Goal: Information Seeking & Learning: Understand process/instructions

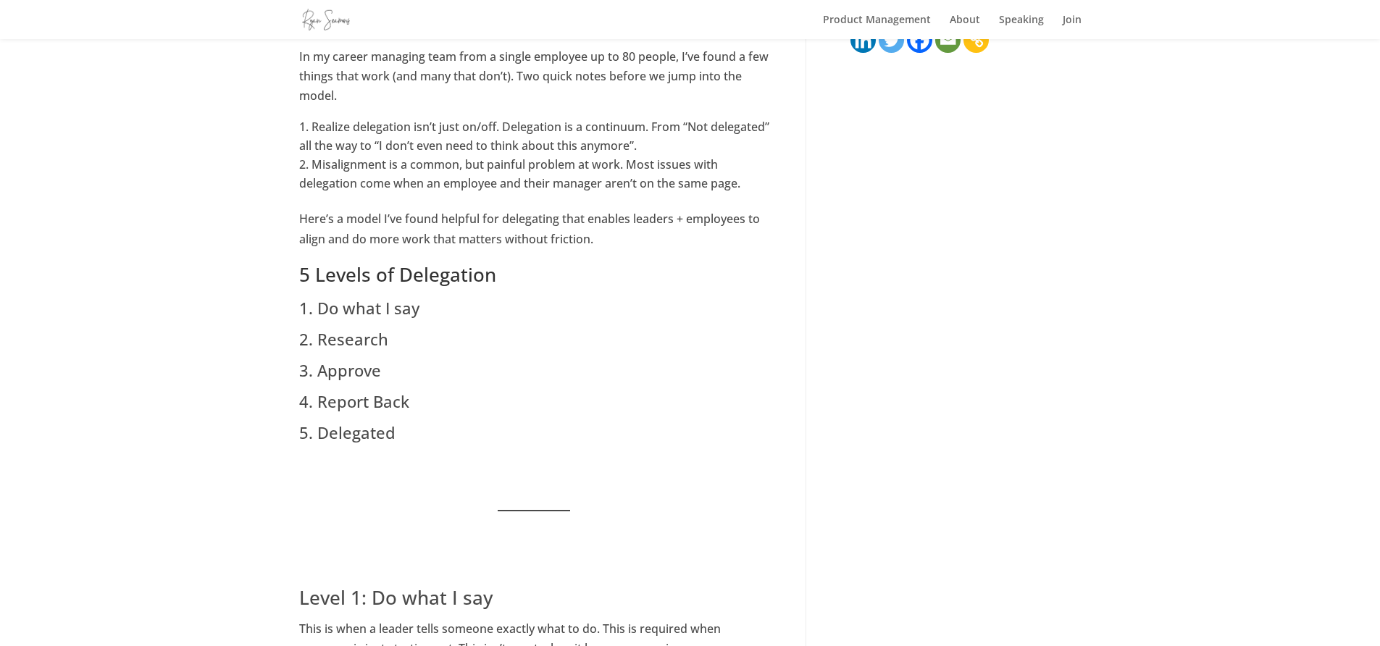
scroll to position [421, 0]
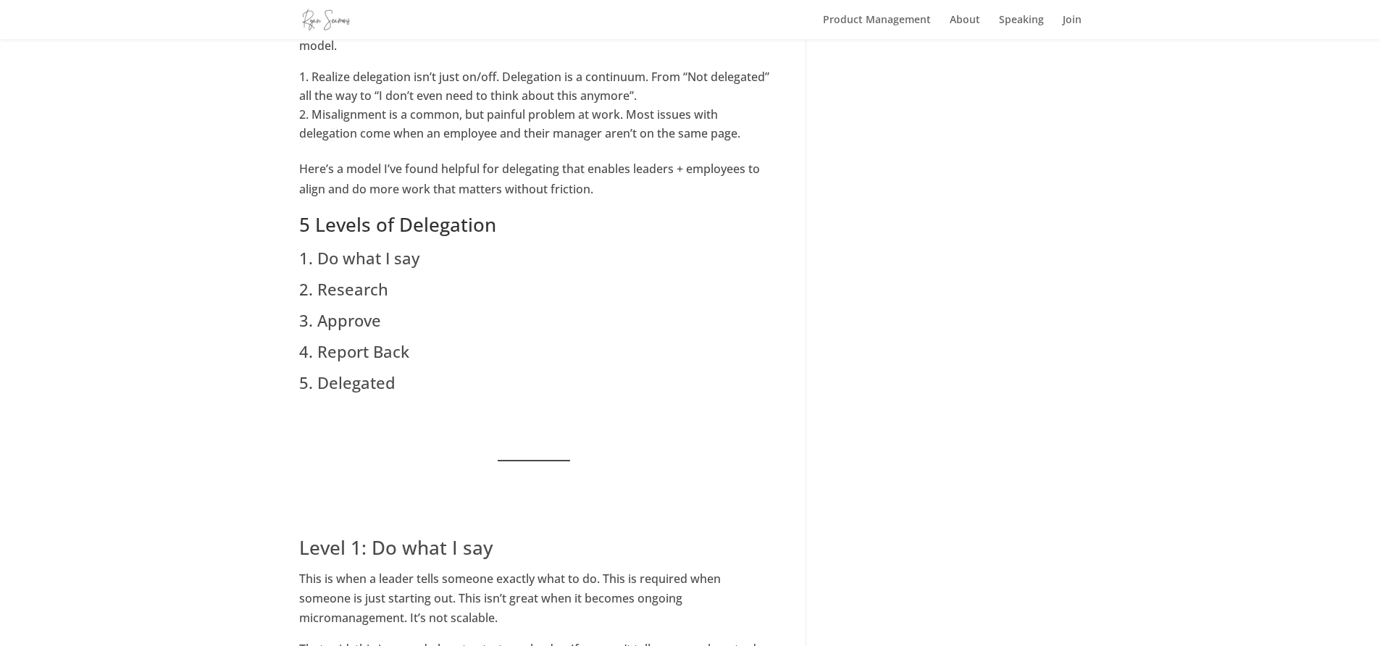
click at [367, 317] on h3 "3. Approve" at bounding box center [534, 324] width 470 height 31
click at [368, 345] on h3 "4. Report Back" at bounding box center [534, 355] width 470 height 31
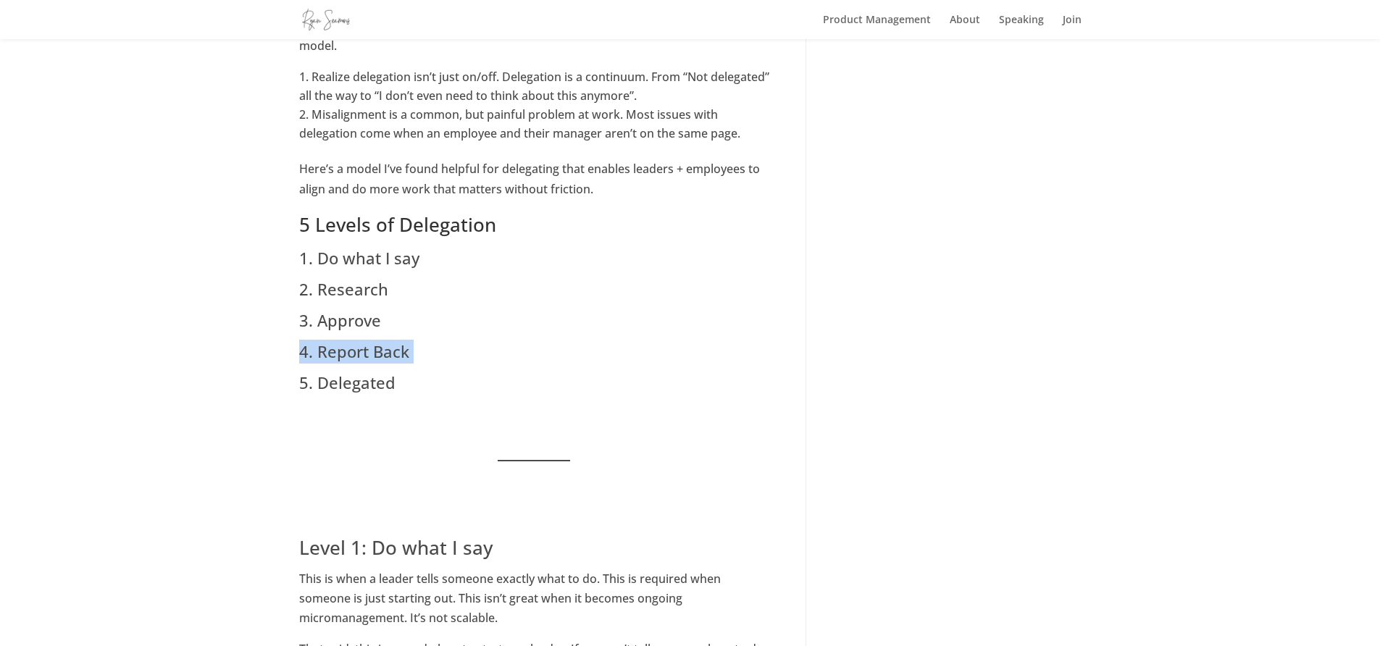
click at [368, 345] on h3 "4. Report Back" at bounding box center [534, 355] width 470 height 31
click at [362, 388] on h3 "5. Delegated" at bounding box center [534, 386] width 470 height 31
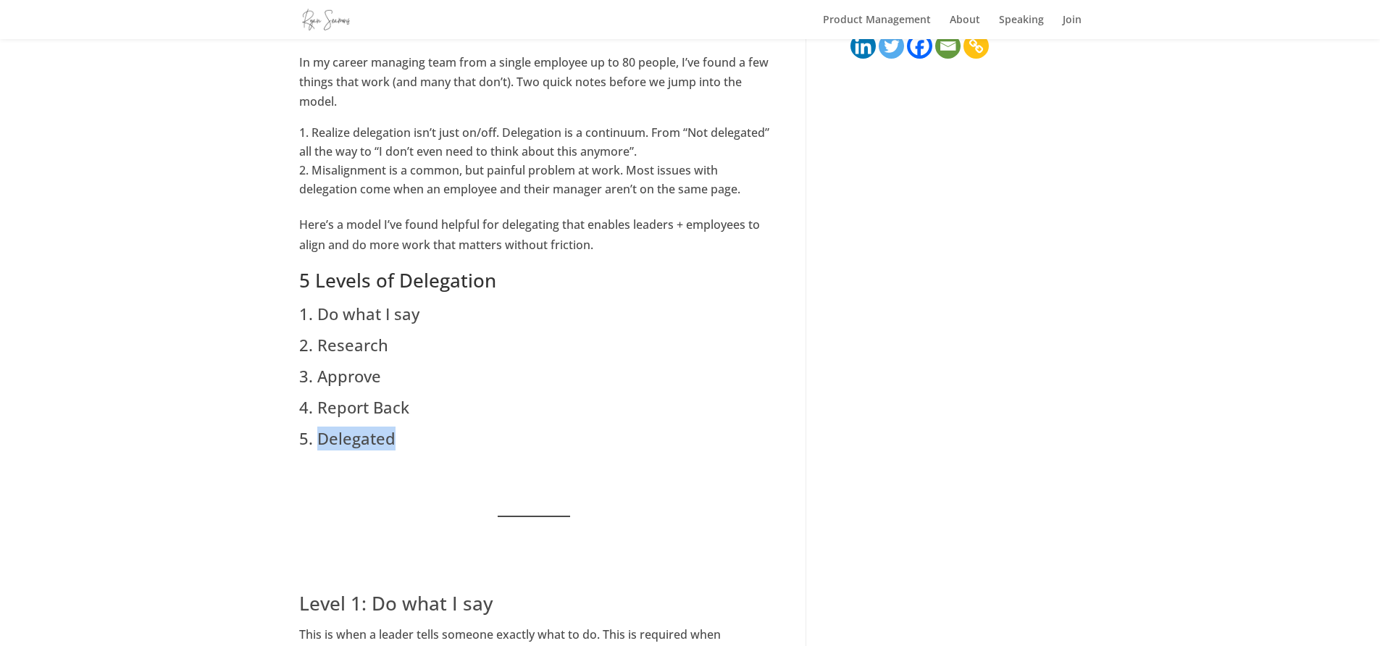
scroll to position [362, 0]
click at [365, 378] on h3 "3. Approve" at bounding box center [534, 382] width 470 height 31
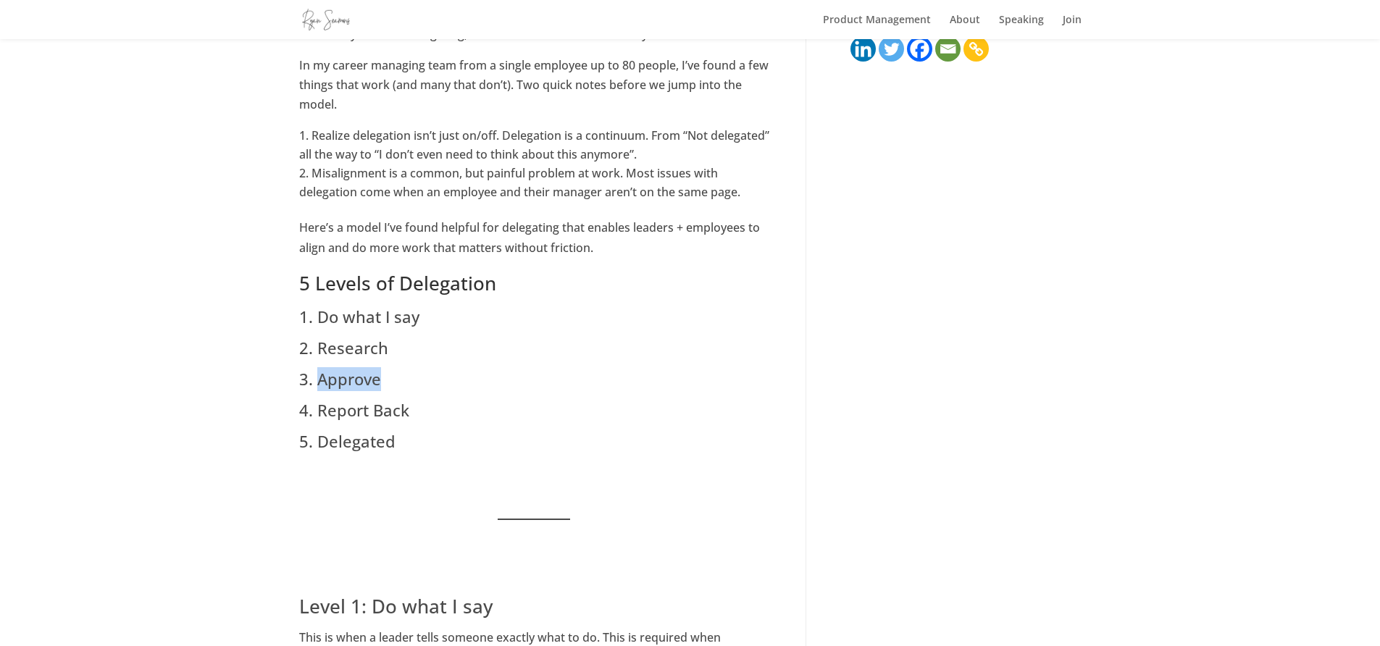
click at [365, 378] on h3 "3. Approve" at bounding box center [534, 382] width 470 height 31
drag, startPoint x: 426, startPoint y: 317, endPoint x: 295, endPoint y: 311, distance: 131.2
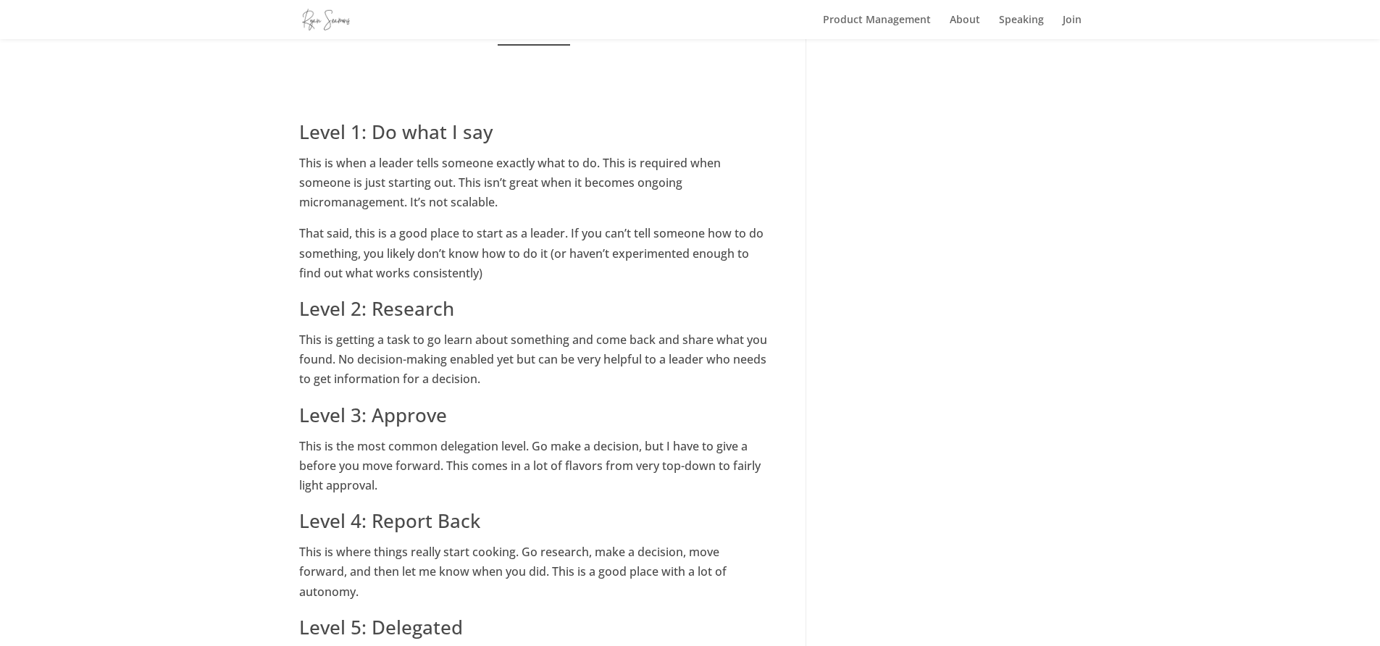
scroll to position [837, 0]
click at [764, 429] on h2 "Level 3: Approve" at bounding box center [534, 418] width 470 height 35
